Goal: Task Accomplishment & Management: Manage account settings

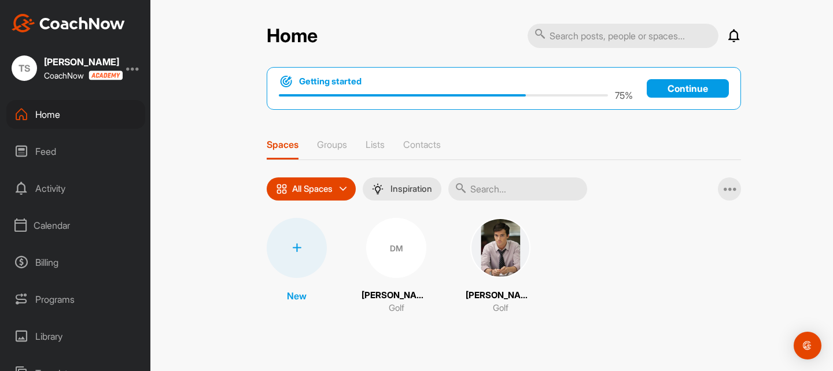
click at [66, 224] on div "Calendar" at bounding box center [75, 225] width 139 height 29
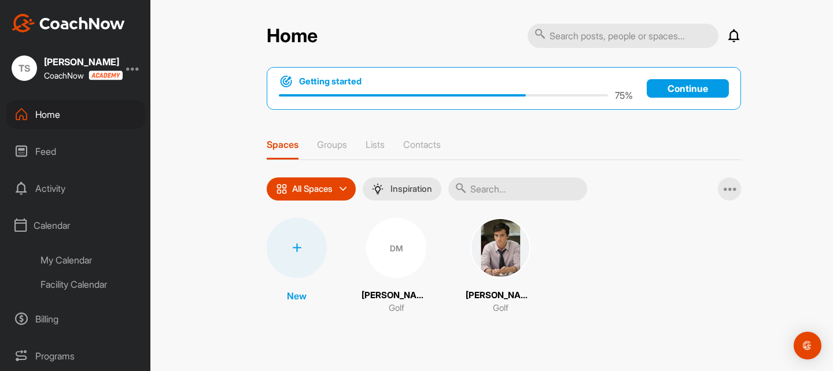
click at [90, 253] on div "My Calendar" at bounding box center [88, 260] width 113 height 24
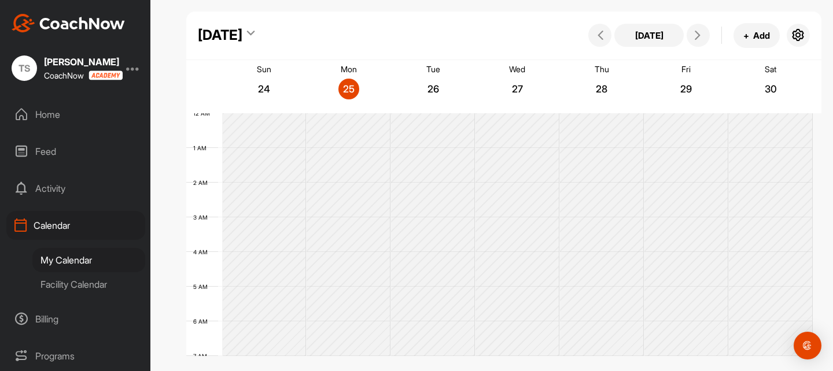
scroll to position [200, 0]
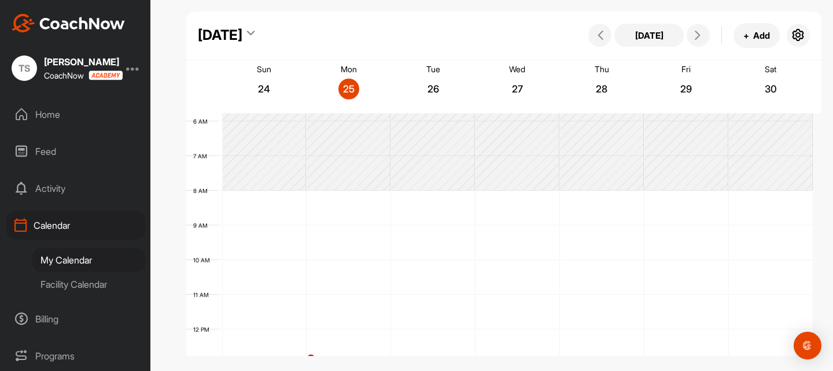
click at [133, 71] on div at bounding box center [133, 68] width 14 height 14
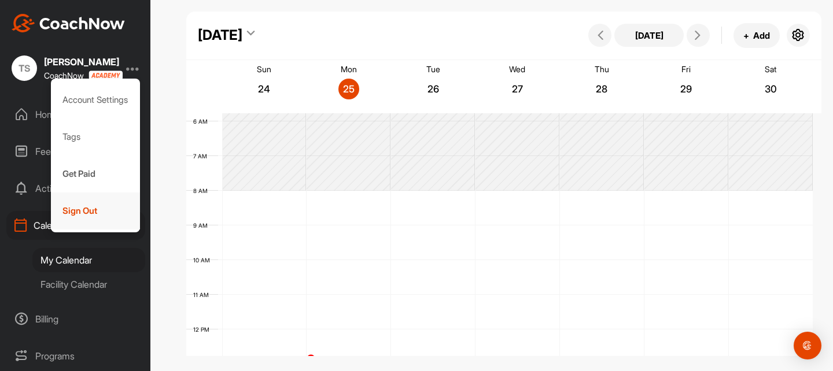
click at [112, 207] on div "Sign Out" at bounding box center [96, 211] width 90 height 37
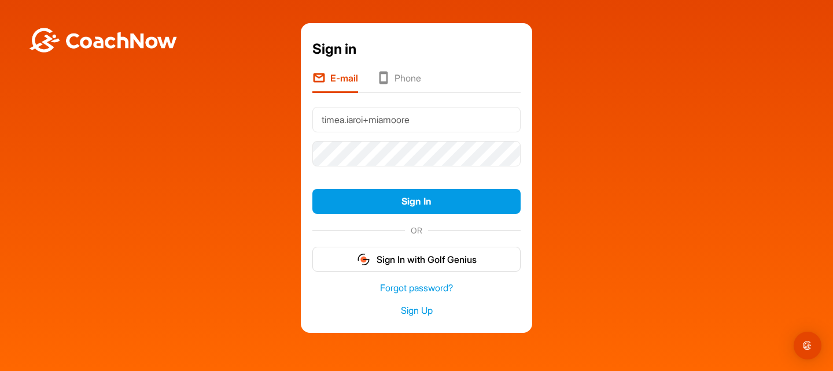
type input "[EMAIL_ADDRESS][DOMAIN_NAME]"
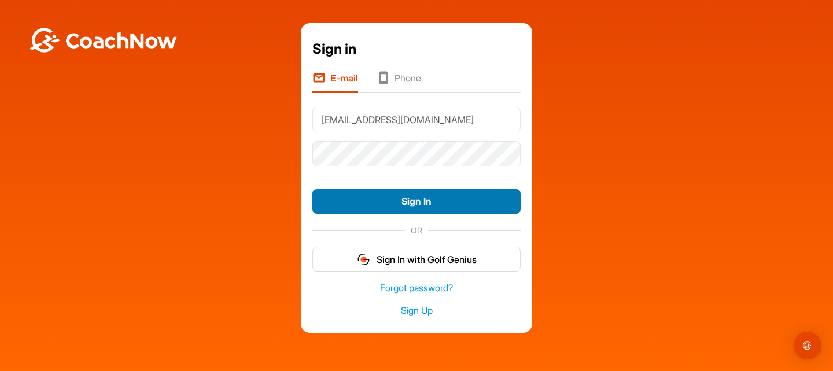
click at [343, 203] on button "Sign In" at bounding box center [416, 201] width 208 height 25
